Goal: Information Seeking & Learning: Learn about a topic

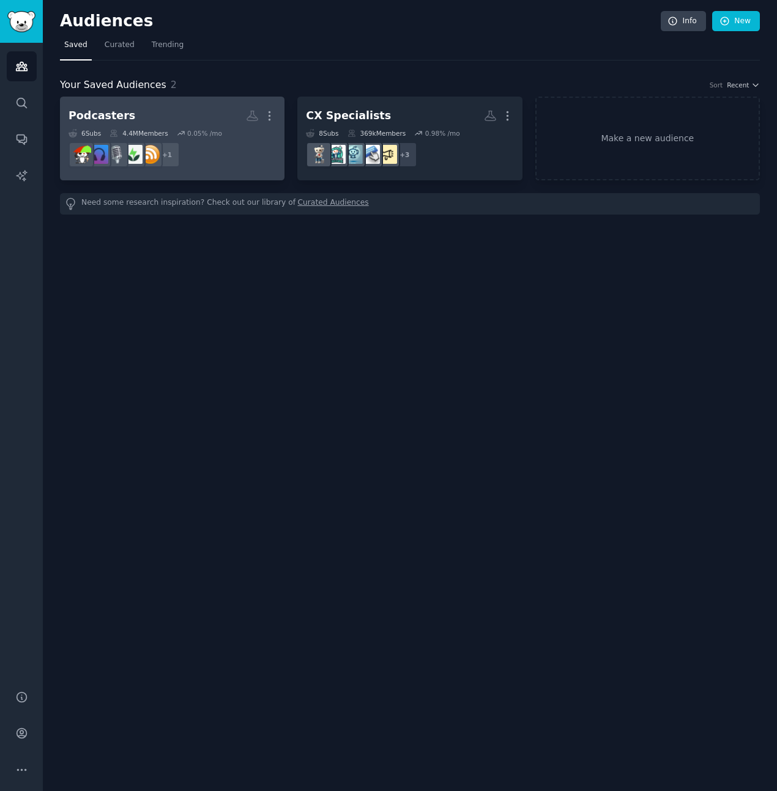
click at [183, 111] on h2 "Podcasters More" at bounding box center [171, 115] width 207 height 21
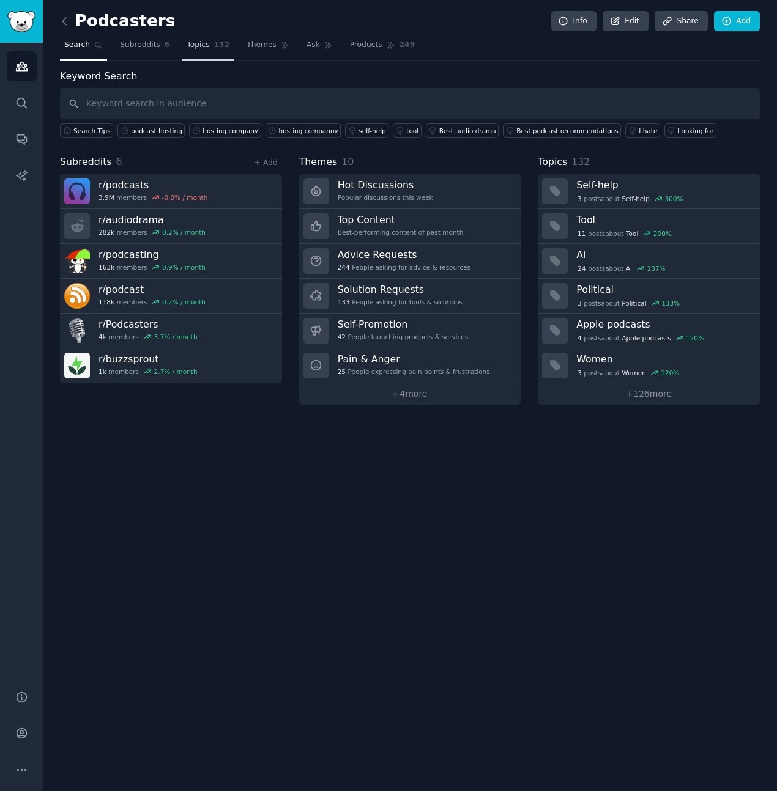
click at [199, 35] on link "Topics 132" at bounding box center [207, 47] width 51 height 25
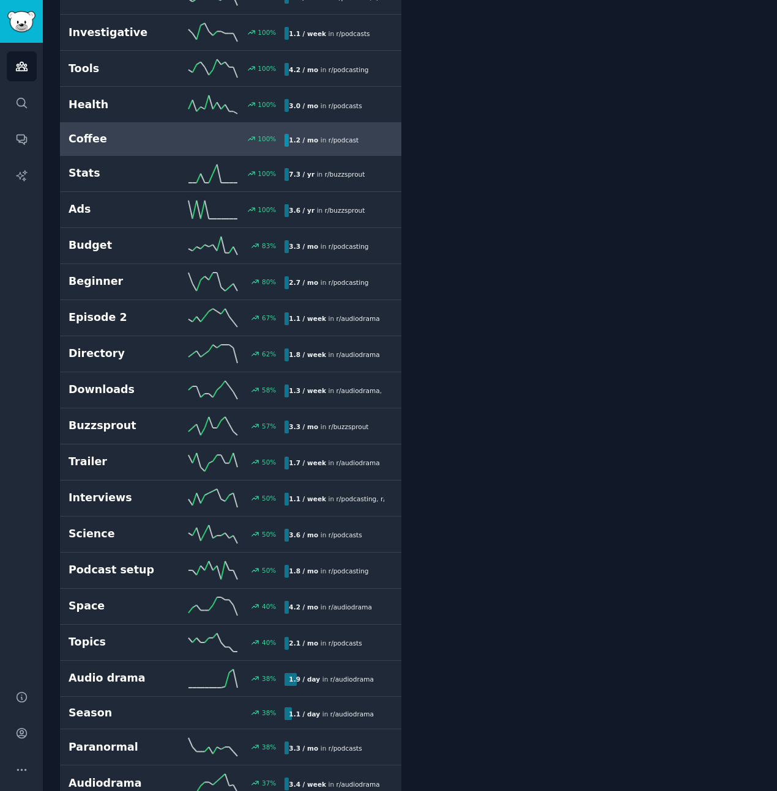
scroll to position [441, 0]
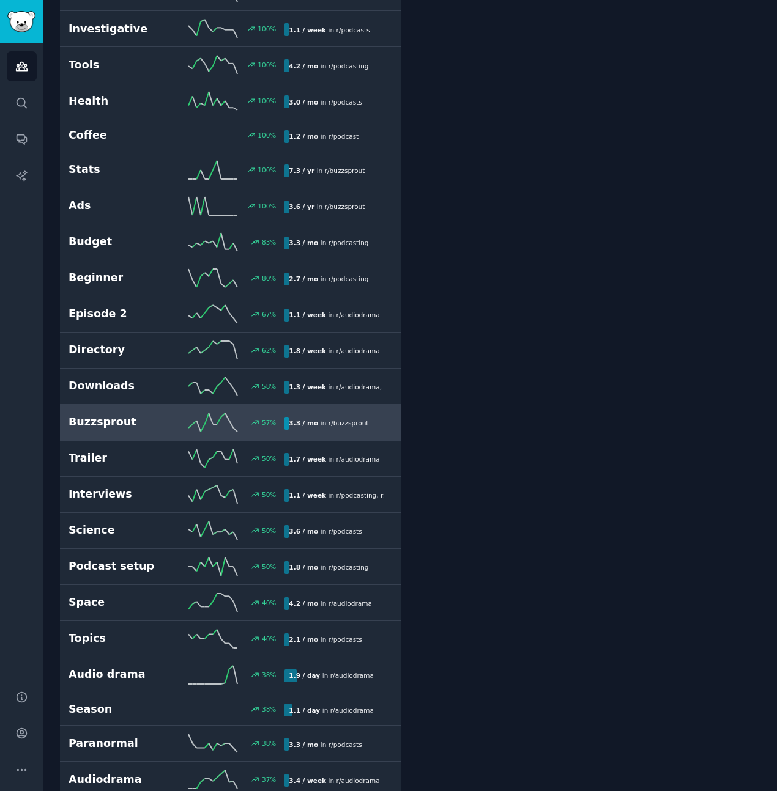
click at [143, 427] on h2 "Buzzsprout" at bounding box center [122, 422] width 108 height 15
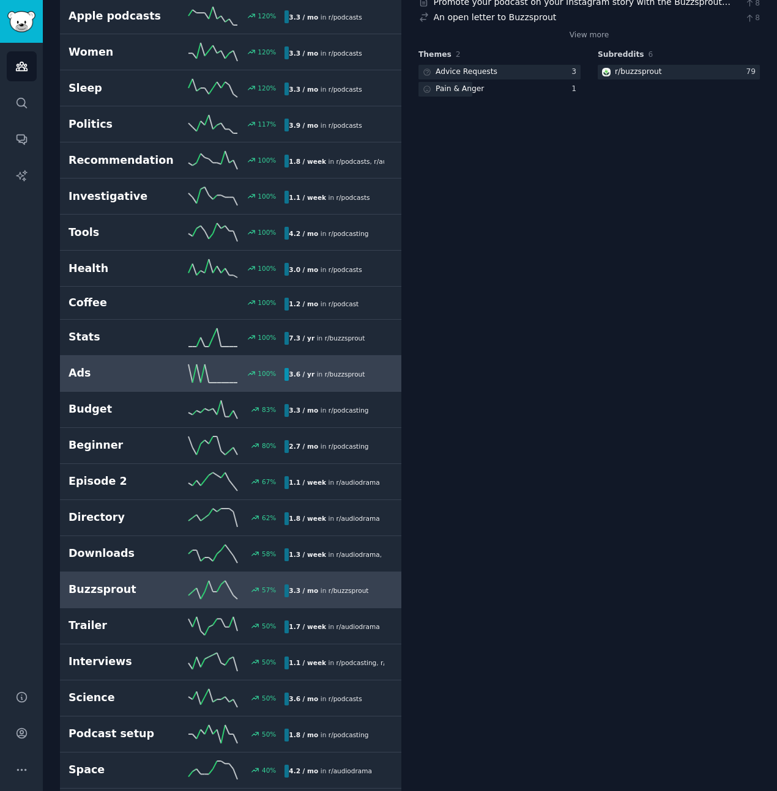
scroll to position [276, 0]
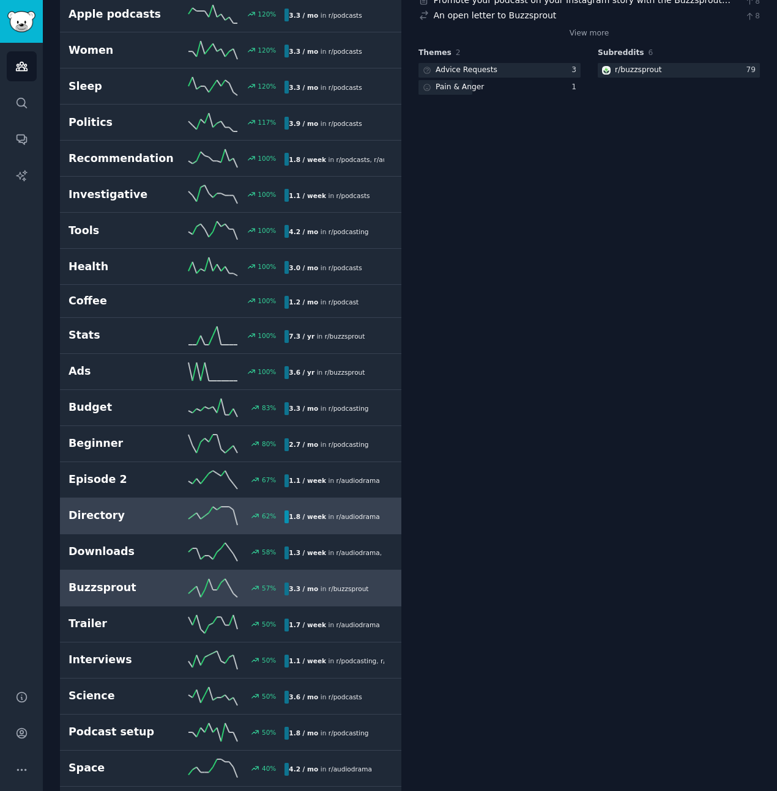
click at [122, 518] on h2 "Directory" at bounding box center [122, 515] width 108 height 15
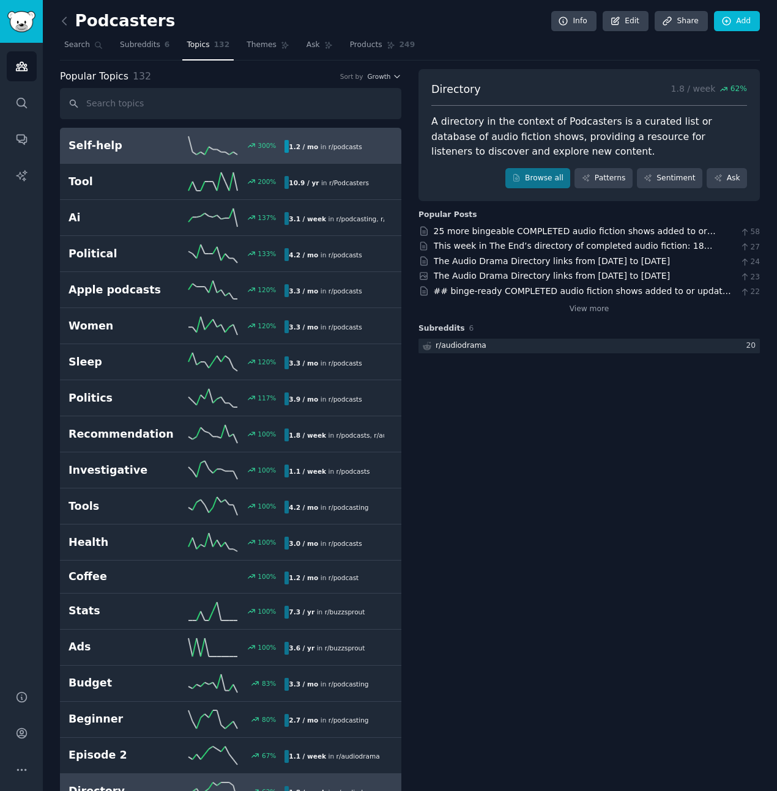
click at [117, 147] on h2 "Self-help" at bounding box center [122, 145] width 108 height 15
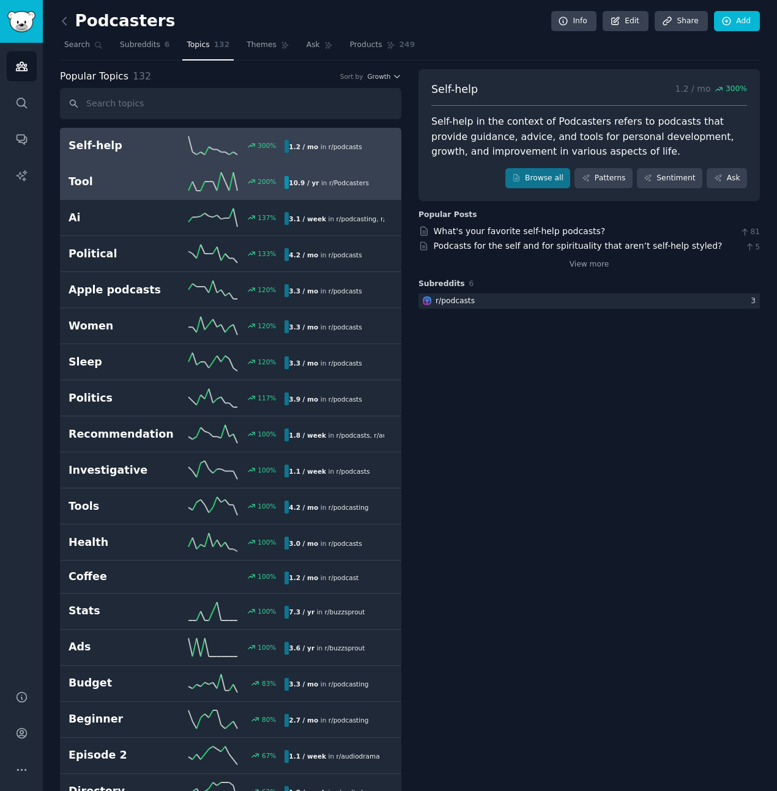
click at [122, 185] on h2 "Tool" at bounding box center [122, 181] width 108 height 15
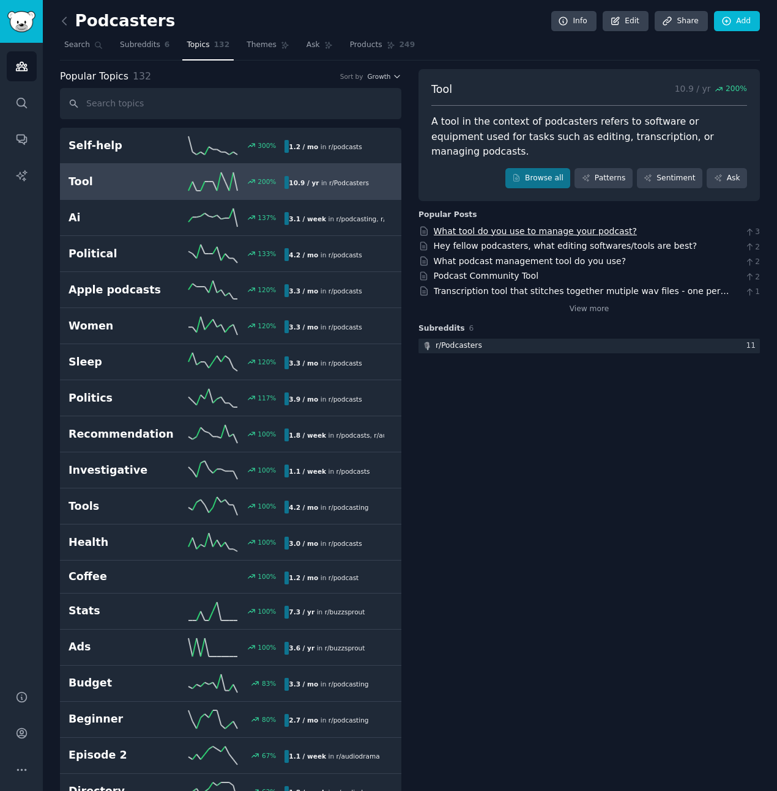
click at [510, 226] on link "What tool do you use to manage your podcast?" at bounding box center [535, 231] width 203 height 10
click at [135, 40] on span "Subreddits" at bounding box center [140, 45] width 40 height 11
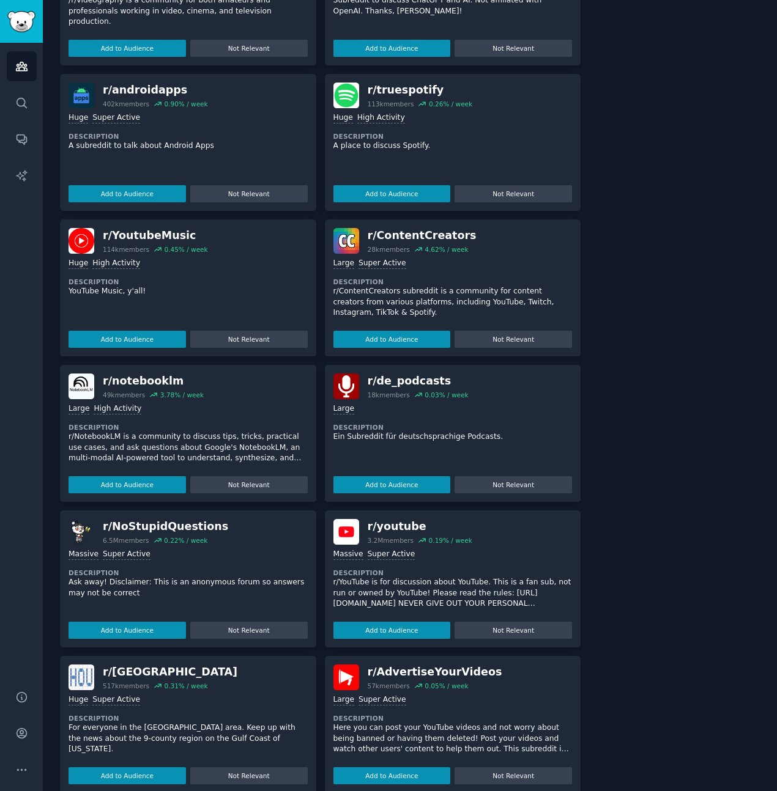
scroll to position [567, 0]
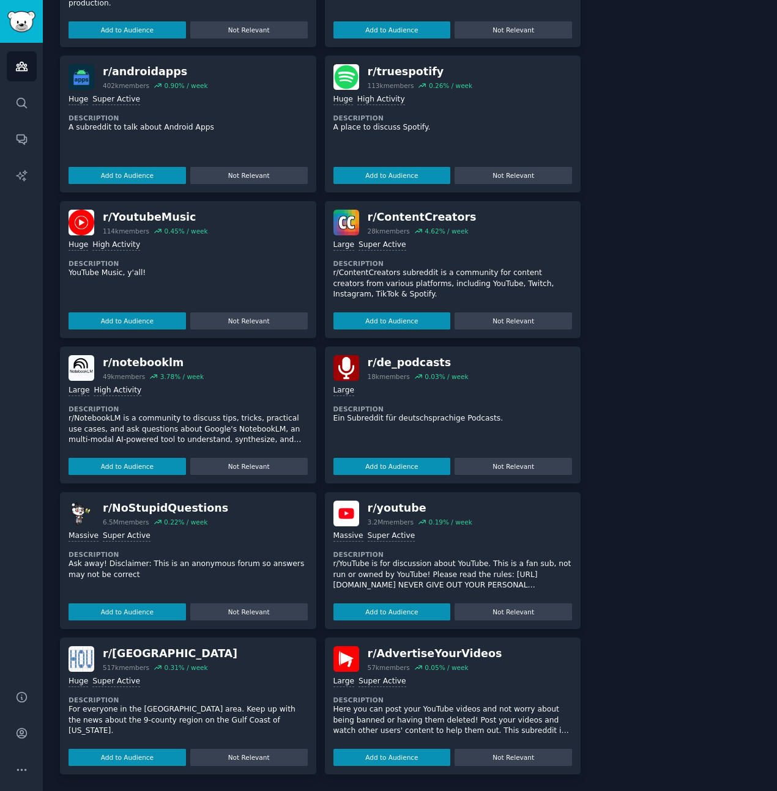
click at [120, 365] on div "r/ notebooklm" at bounding box center [153, 362] width 101 height 15
click at [78, 369] on img at bounding box center [81, 368] width 26 height 26
click at [124, 374] on div "49k members" at bounding box center [124, 376] width 42 height 9
drag, startPoint x: 115, startPoint y: 363, endPoint x: 104, endPoint y: 364, distance: 11.2
click at [115, 363] on div "r/ notebooklm" at bounding box center [153, 362] width 101 height 15
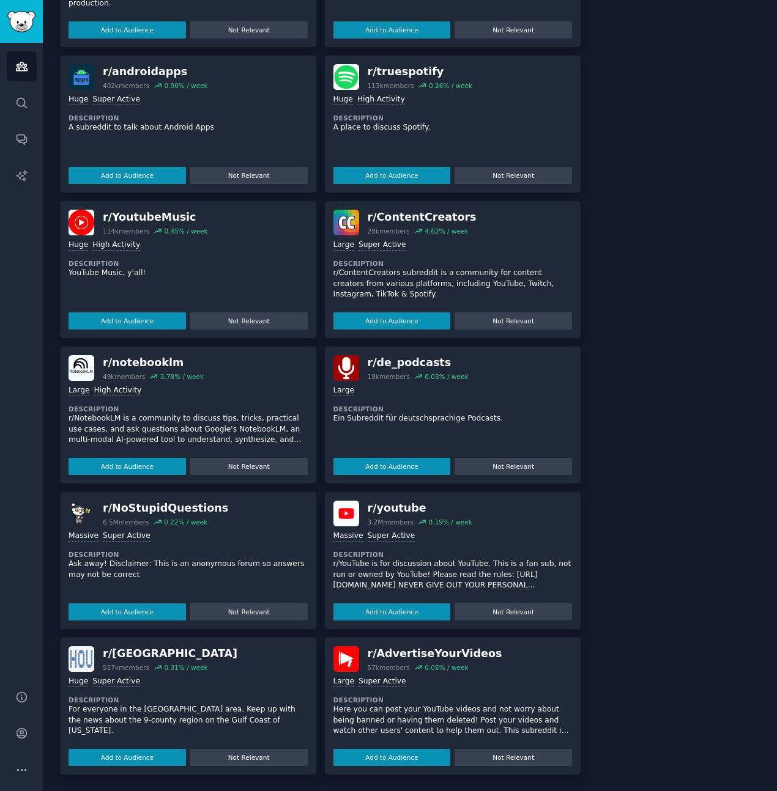
click at [78, 368] on img at bounding box center [81, 368] width 26 height 26
click at [235, 175] on button "Not Relevant" at bounding box center [248, 175] width 117 height 17
